Goal: Task Accomplishment & Management: Use online tool/utility

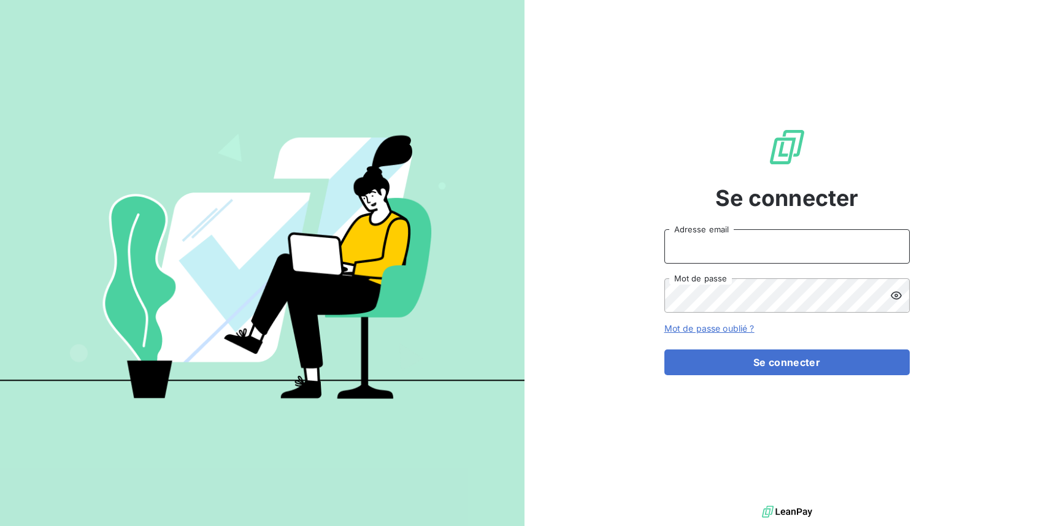
click at [835, 240] on input "Adresse email" at bounding box center [786, 246] width 245 height 34
type input "[EMAIL_ADDRESS][DOMAIN_NAME]"
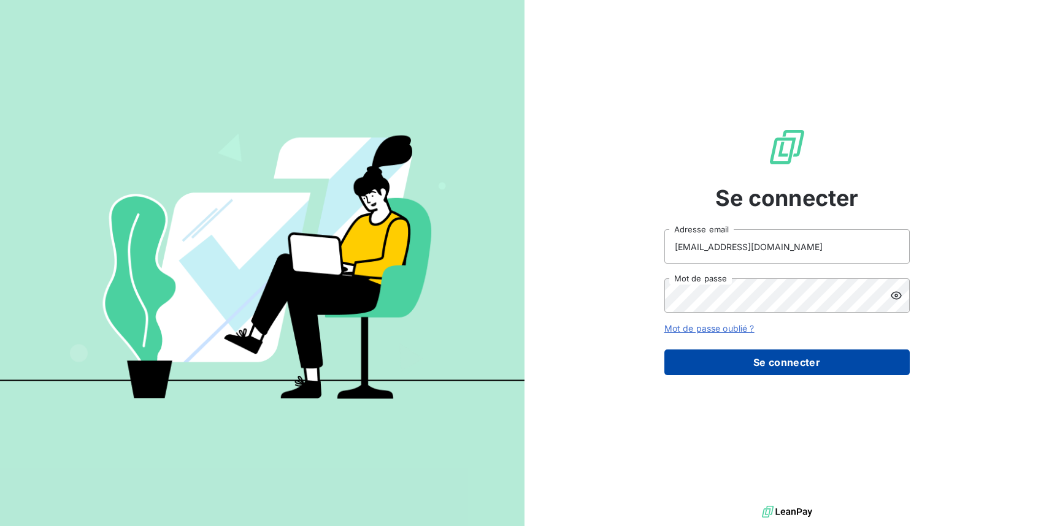
click at [839, 356] on button "Se connecter" at bounding box center [786, 363] width 245 height 26
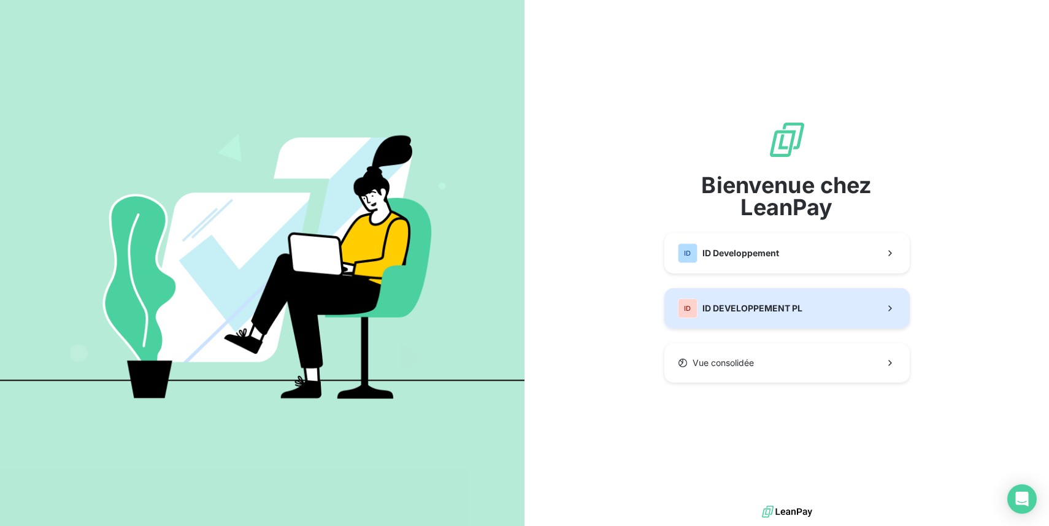
click at [822, 299] on button "ID ID DEVELOPPEMENT PL" at bounding box center [786, 308] width 245 height 40
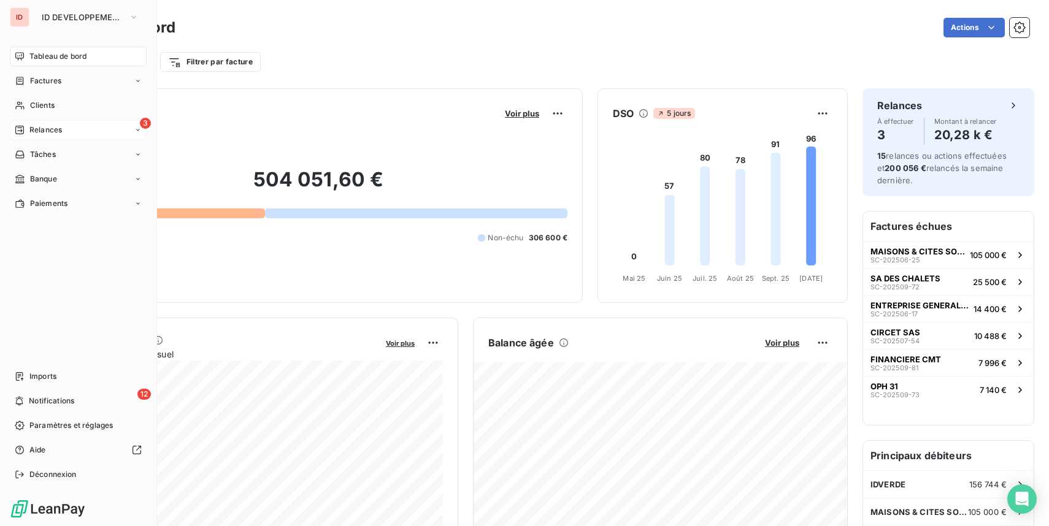
click at [32, 128] on span "Relances" at bounding box center [45, 129] width 33 height 11
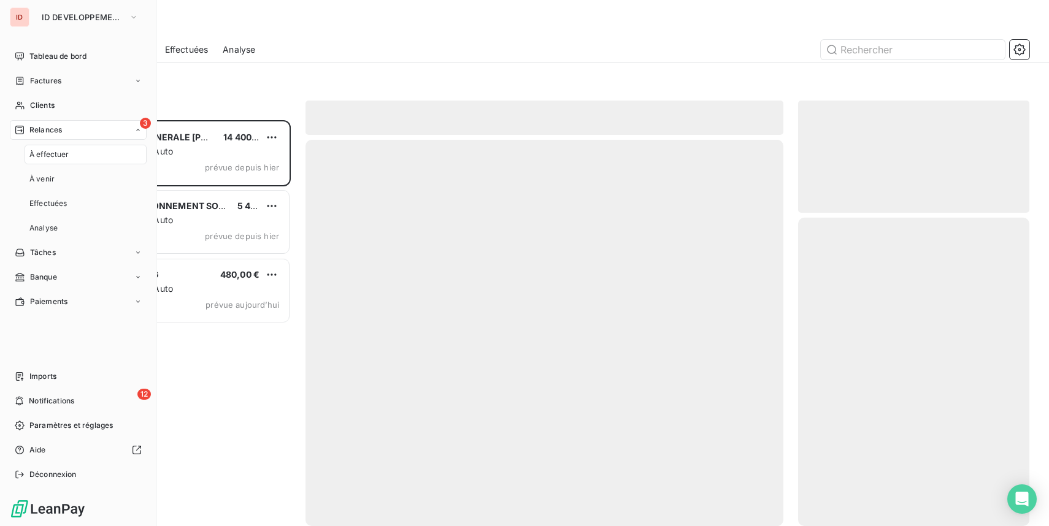
scroll to position [406, 231]
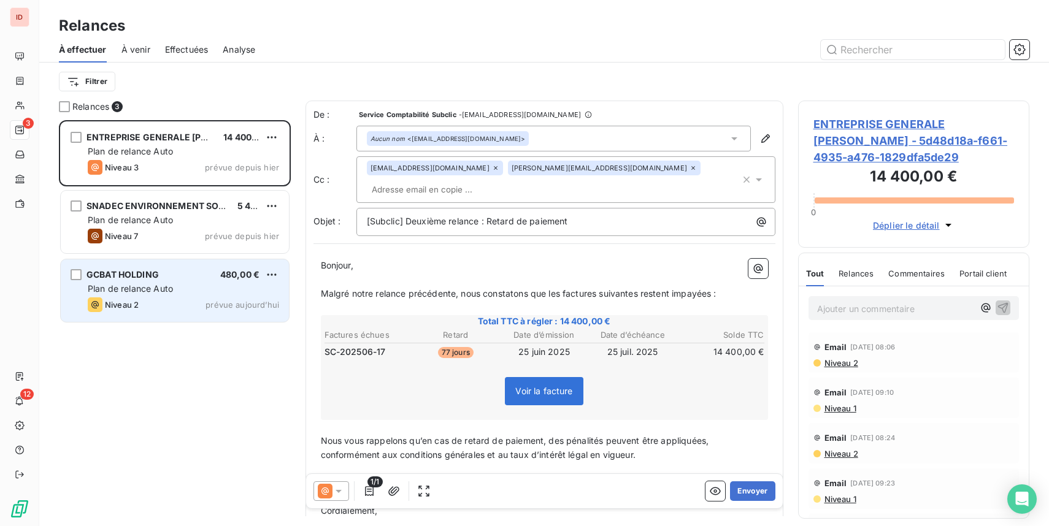
click at [193, 285] on div "Plan de relance Auto" at bounding box center [183, 289] width 191 height 12
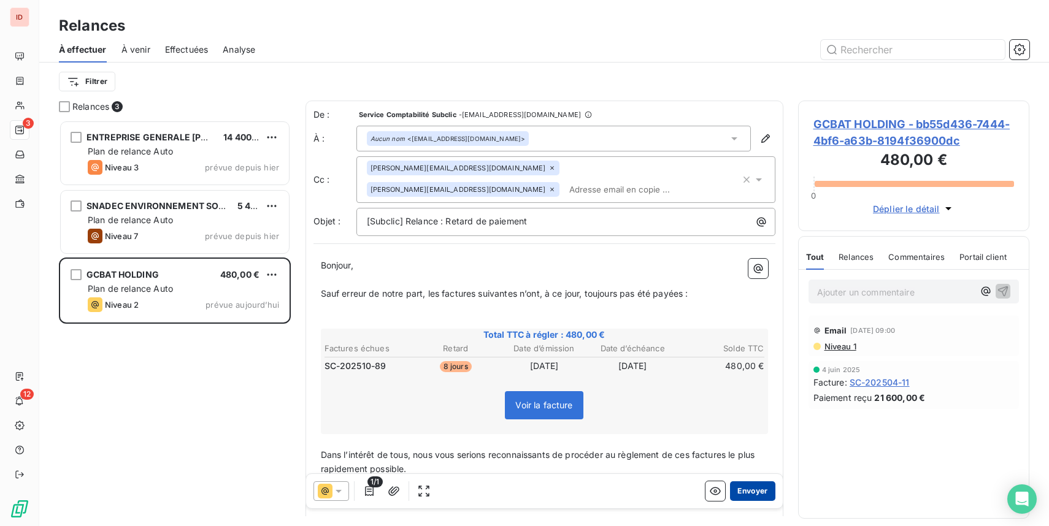
click at [754, 491] on button "Envoyer" at bounding box center [752, 491] width 45 height 20
